Goal: Find specific page/section: Find specific page/section

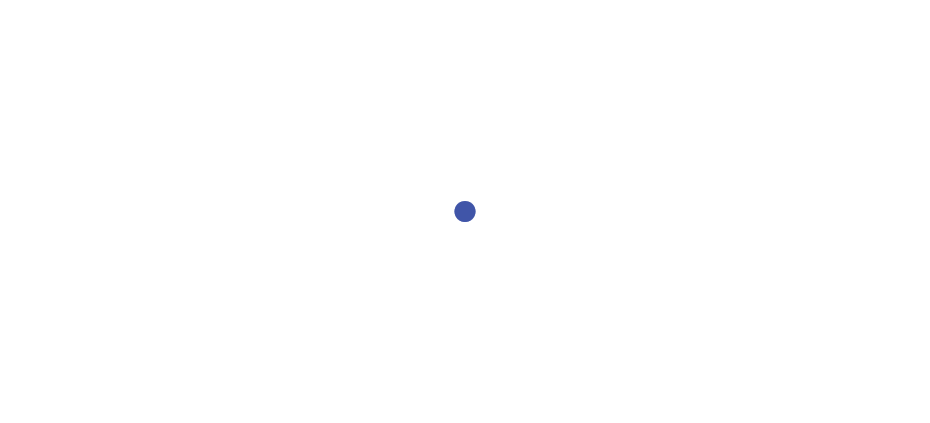
select select "2bed604d-1099-4043-b1bc-2365e8740244"
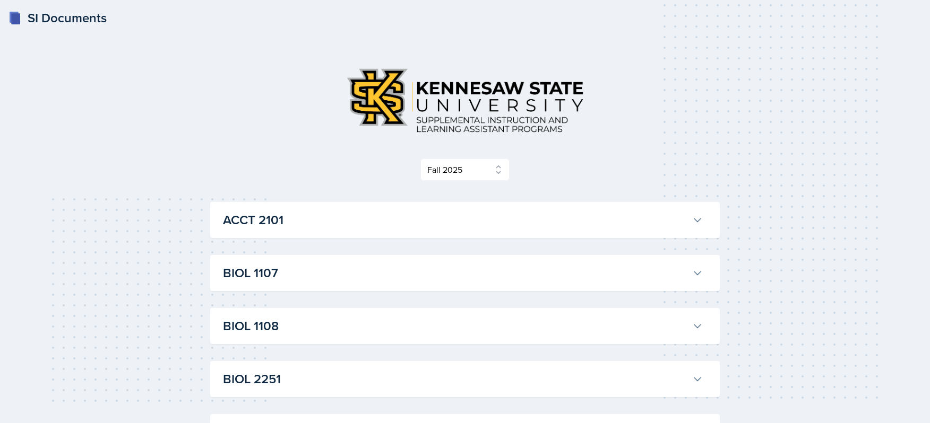
click at [280, 228] on h3 "ACCT 2101" at bounding box center [455, 220] width 465 height 19
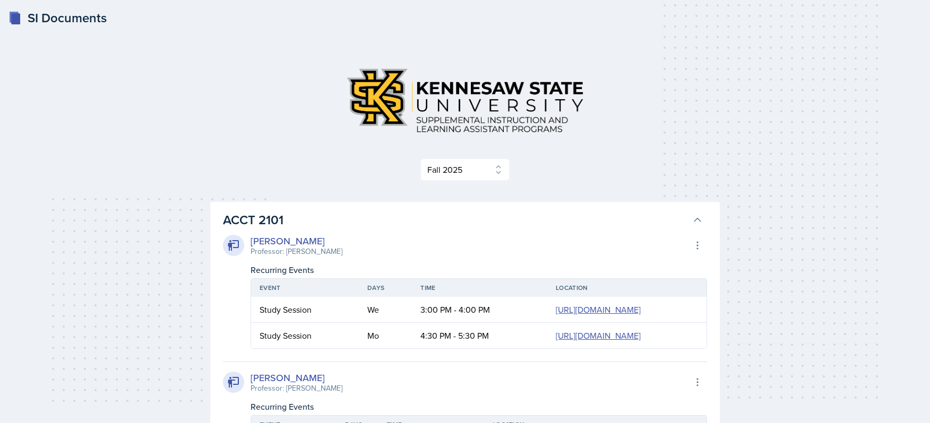
click at [335, 215] on h3 "ACCT 2101" at bounding box center [455, 220] width 465 height 19
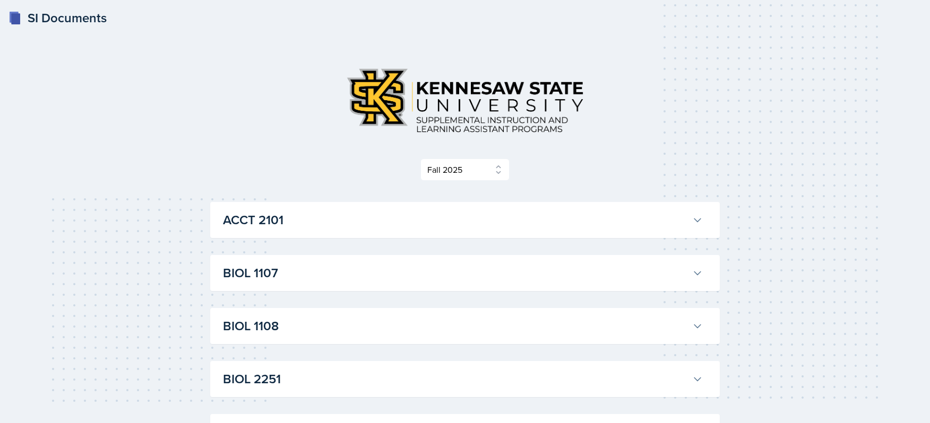
click at [313, 275] on h3 "BIOL 1107" at bounding box center [455, 273] width 465 height 19
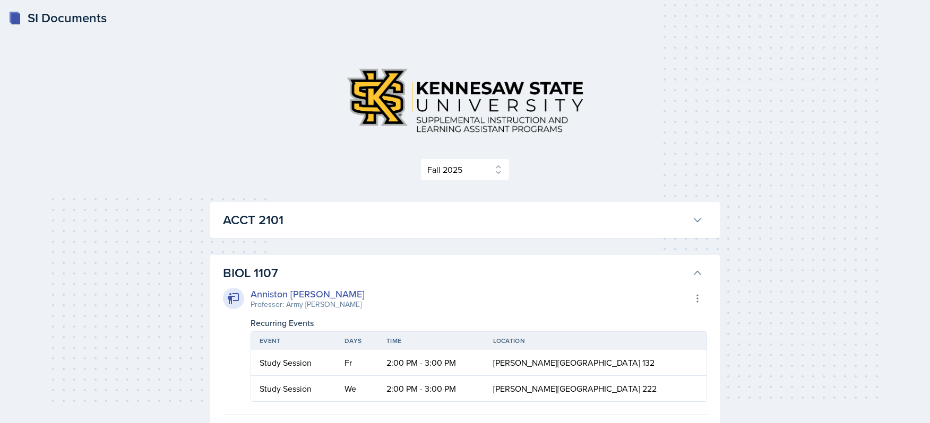
scroll to position [46, 0]
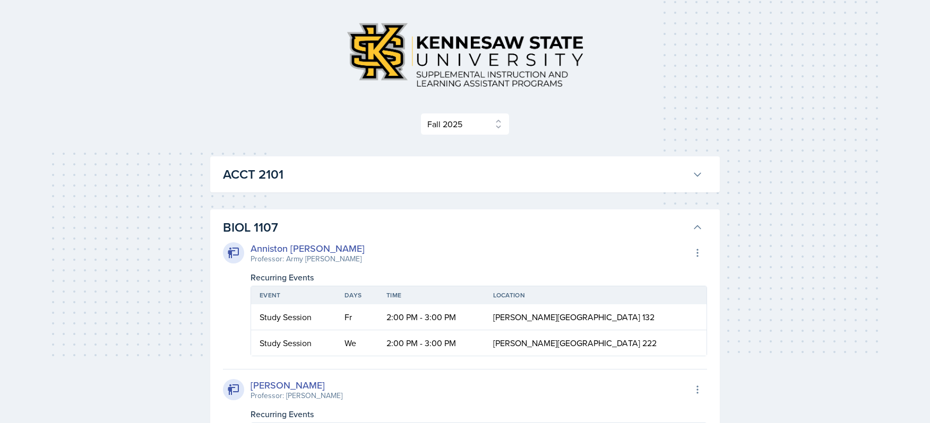
click at [262, 228] on h3 "BIOL 1107" at bounding box center [455, 227] width 465 height 19
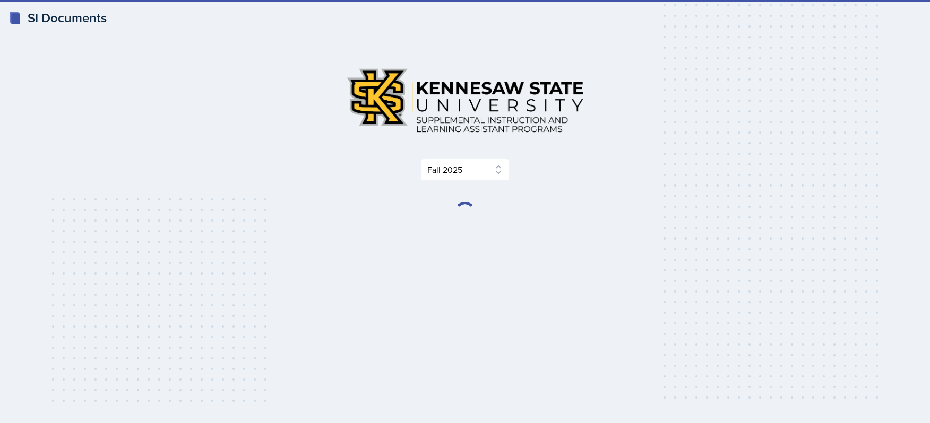
select select "2bed604d-1099-4043-b1bc-2365e8740244"
